Goal: Obtain resource: Obtain resource

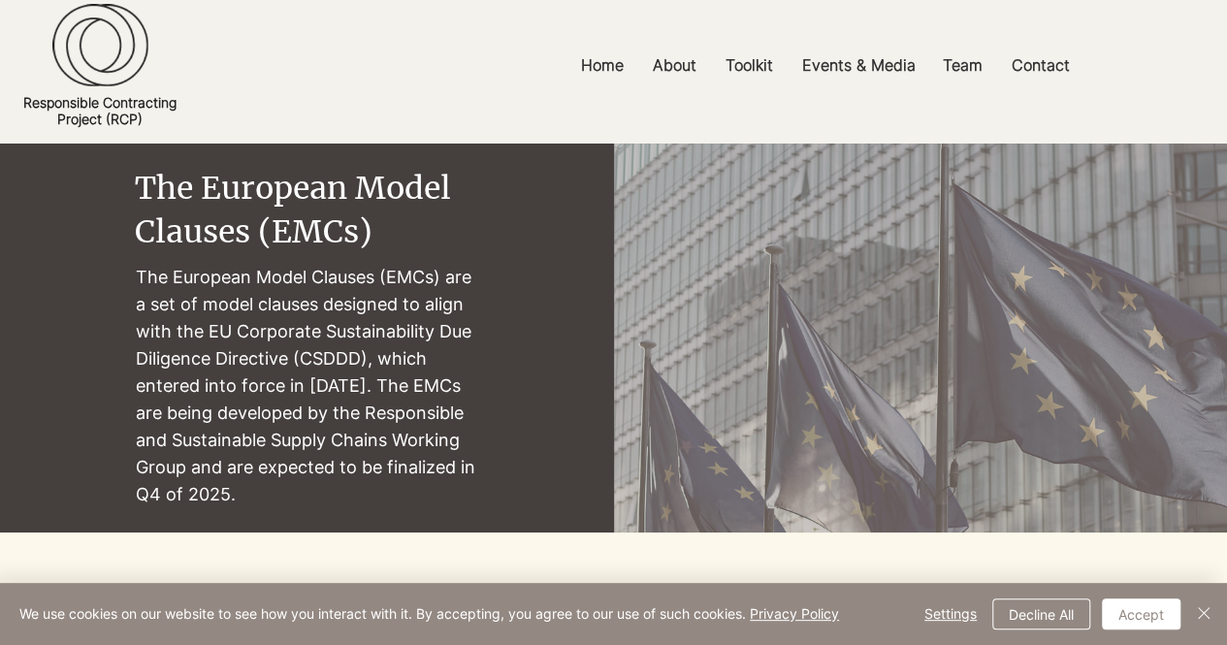
scroll to position [97, 0]
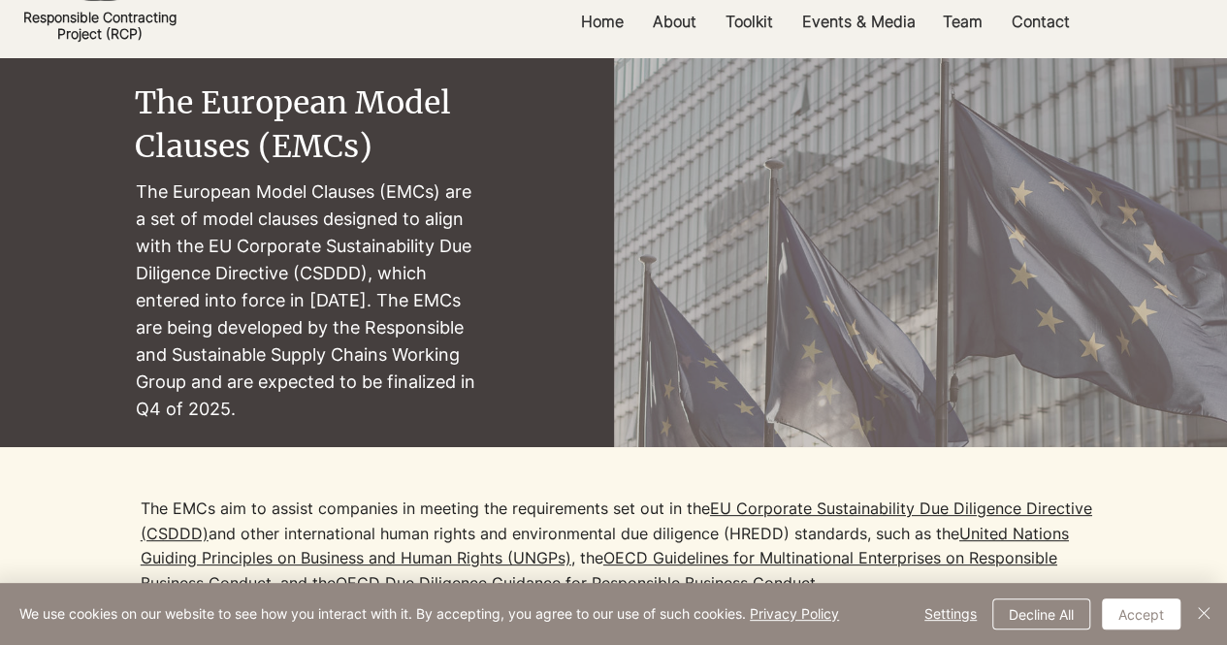
drag, startPoint x: 140, startPoint y: 191, endPoint x: 369, endPoint y: 416, distance: 321.1
click at [369, 416] on p "The European Model Clauses (EMCs) are a set of model clauses designed to align …" at bounding box center [307, 301] width 343 height 245
copy p "The European Model Clauses (EMCs) are a set of model clauses designed to align …"
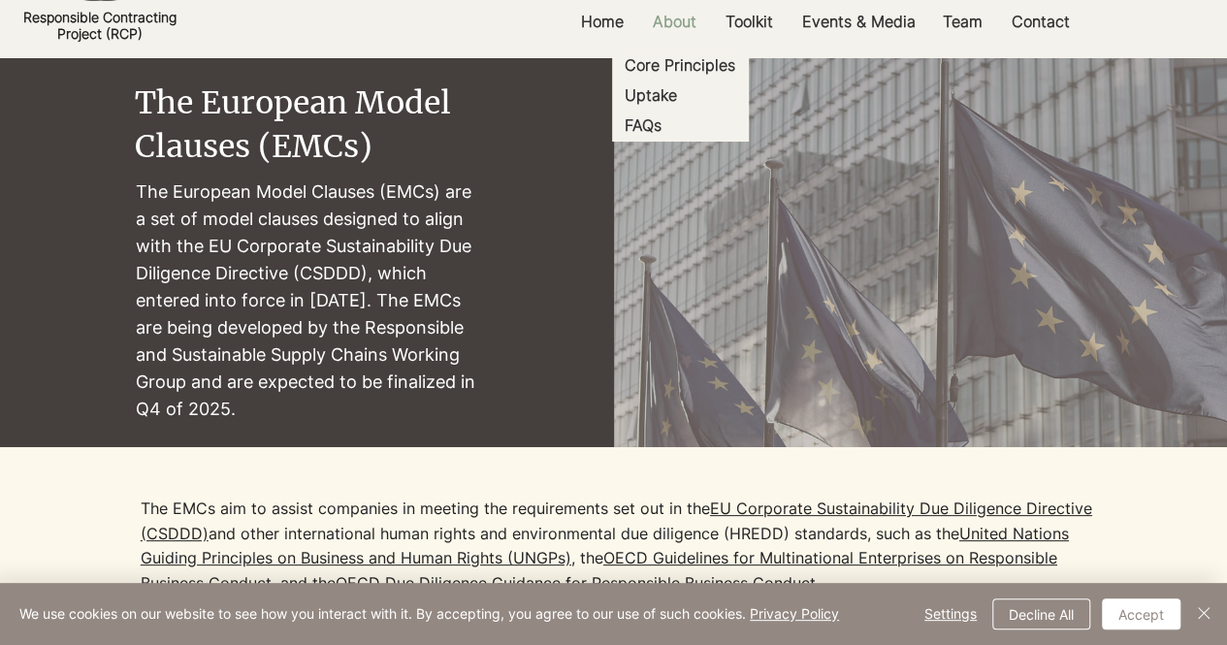
click at [670, 21] on p "About" at bounding box center [674, 22] width 63 height 44
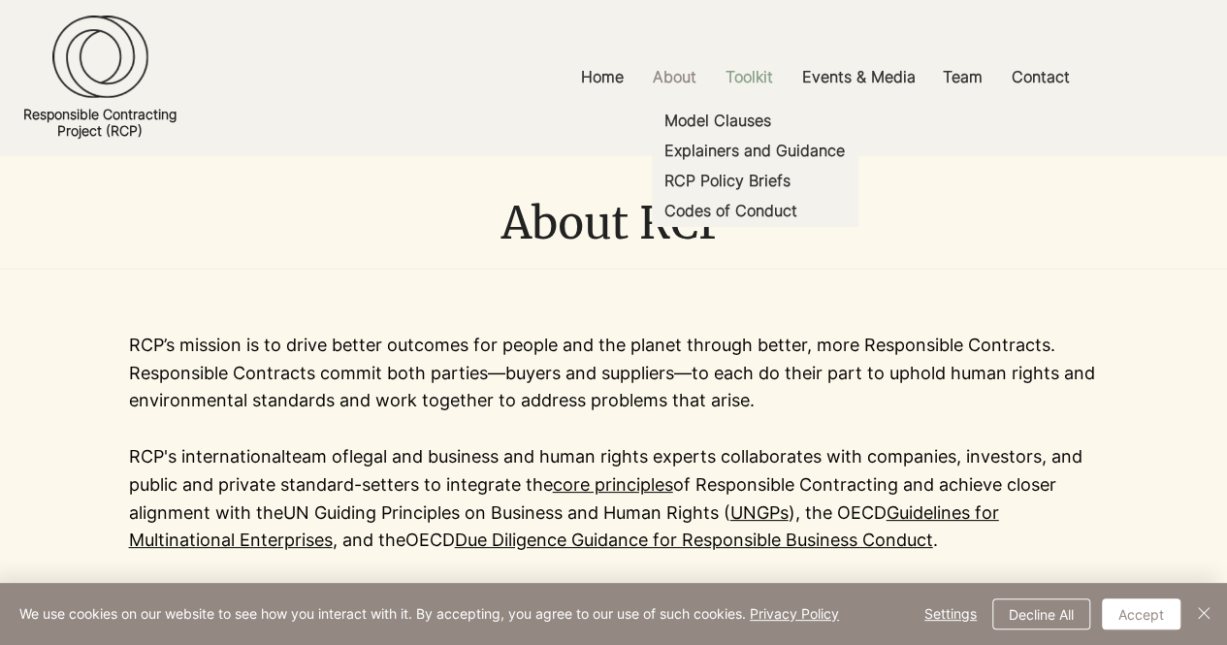
click at [766, 77] on p "Toolkit" at bounding box center [749, 77] width 67 height 44
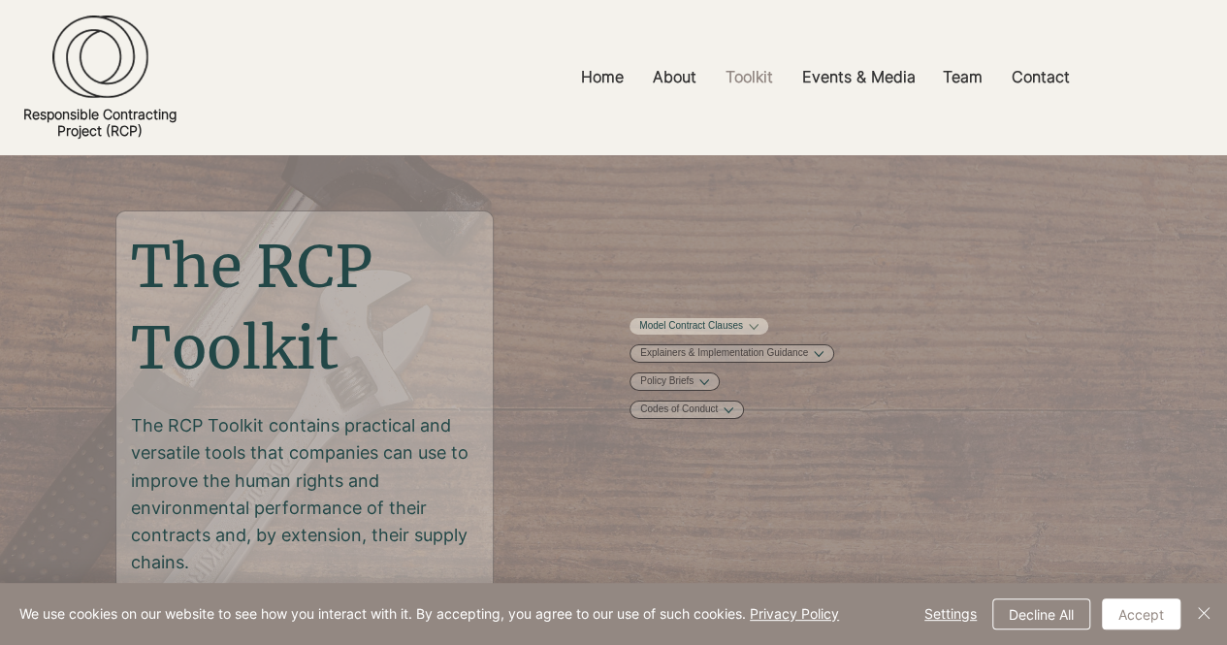
click at [743, 329] on link "Model Contract Clauses" at bounding box center [691, 326] width 104 height 15
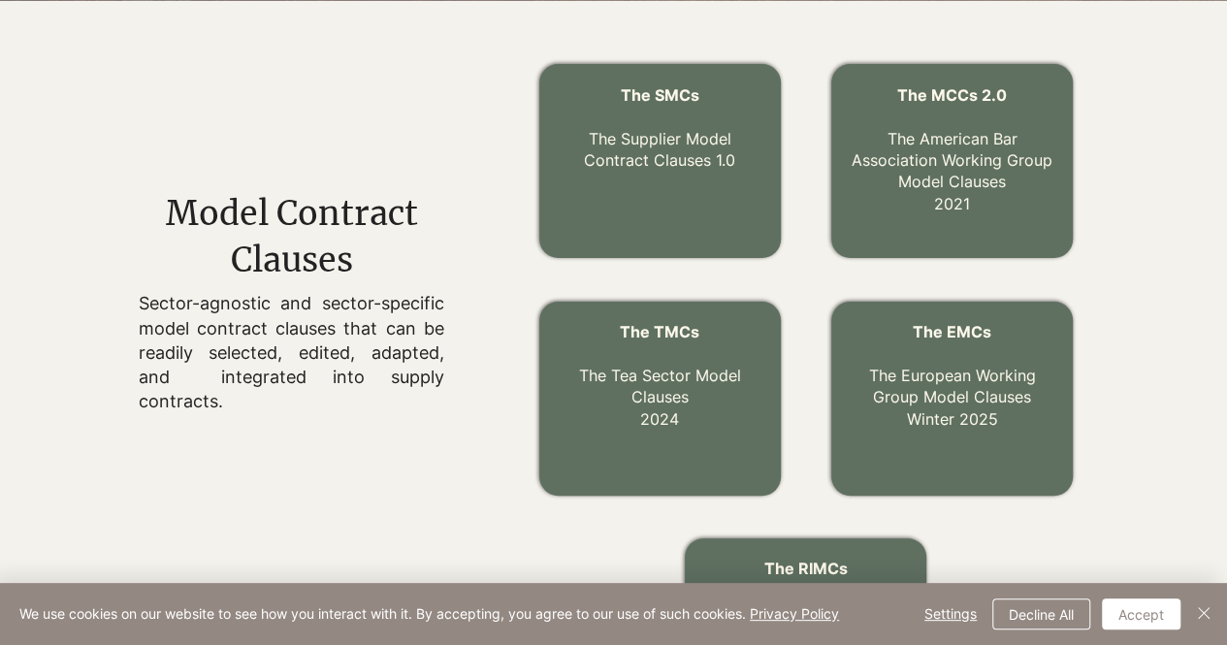
scroll to position [635, 0]
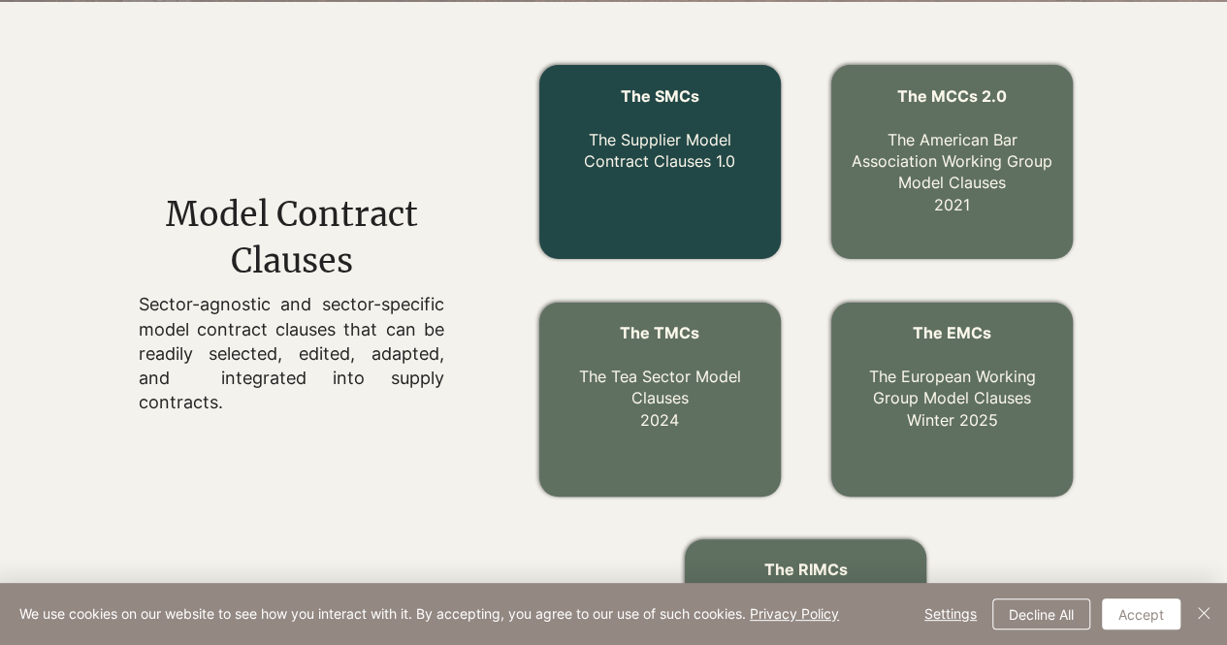
click at [680, 172] on p "The Supplier Model Contract Clauses 1.0" at bounding box center [659, 139] width 203 height 65
click at [674, 148] on link "The Supplier Model Contract Clauses 1.0" at bounding box center [659, 150] width 151 height 41
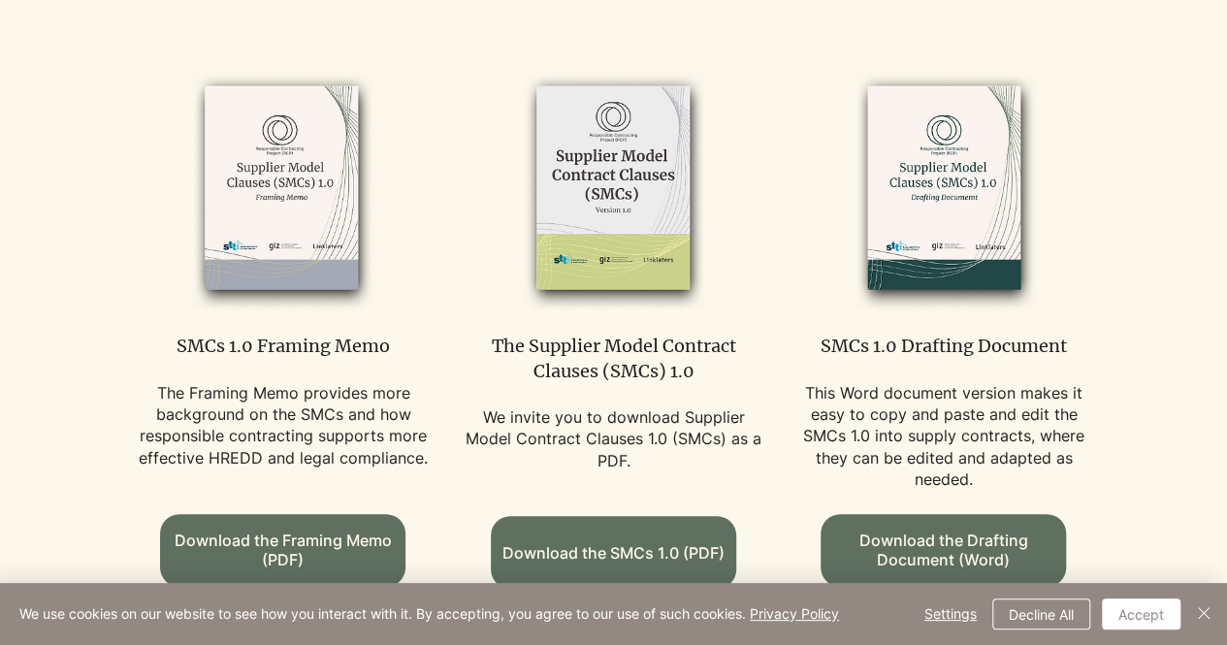
scroll to position [1164, 0]
